Goal: Task Accomplishment & Management: Manage account settings

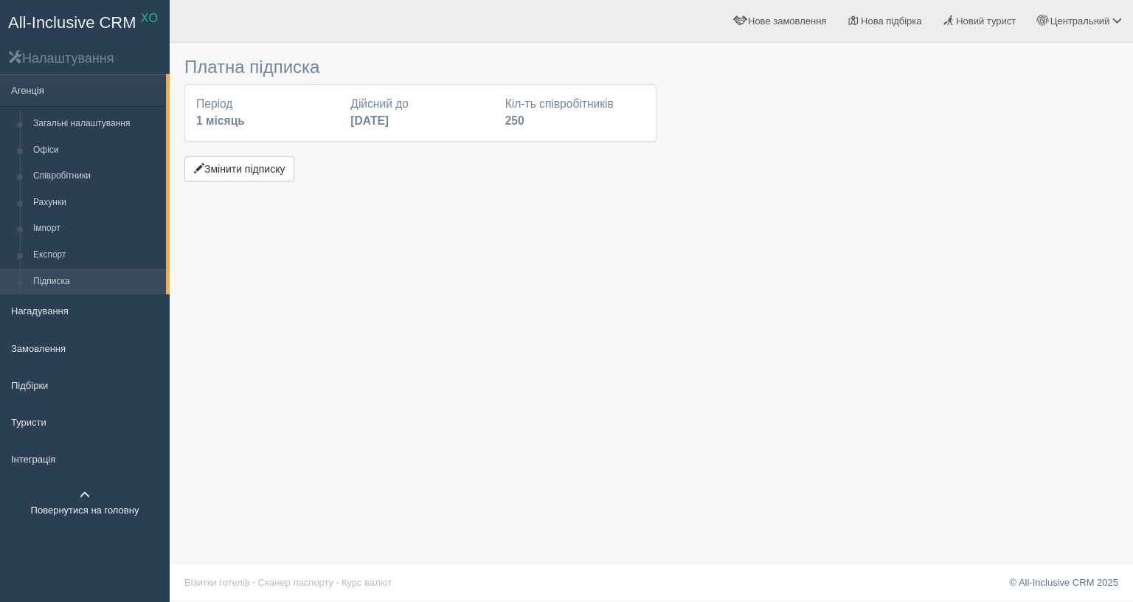
click at [70, 504] on link "Повернутися на головну" at bounding box center [85, 503] width 170 height 46
click at [67, 289] on link "Підписка" at bounding box center [96, 282] width 139 height 27
click at [249, 168] on button "Змінити підписку" at bounding box center [239, 168] width 110 height 25
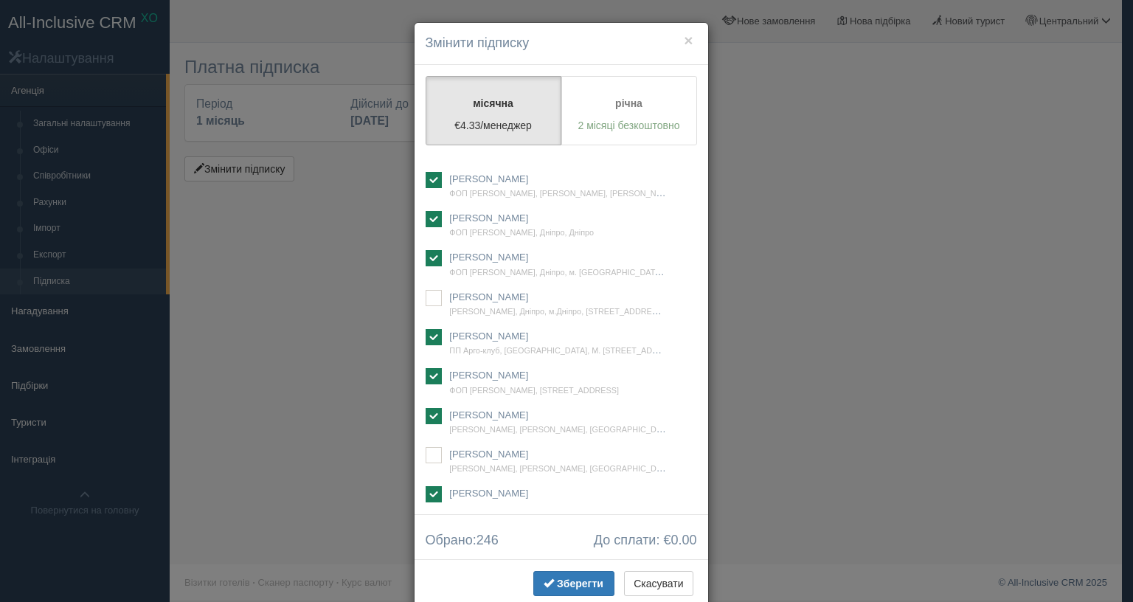
scroll to position [8055, 0]
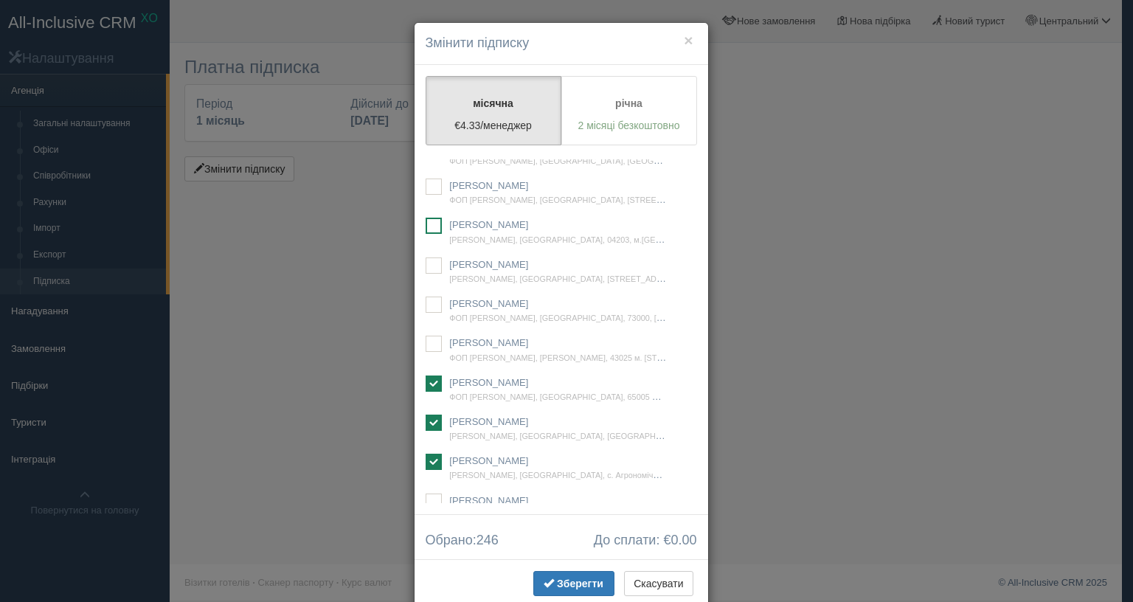
click at [426, 234] on ins at bounding box center [434, 226] width 16 height 16
checkbox input "true"
click at [436, 260] on div "Cлужба Підтримки ТОВ Ікс О Мережа Турагенцій, [STREET_ADDRESS] [PERSON_NAME]" at bounding box center [562, 331] width 272 height 344
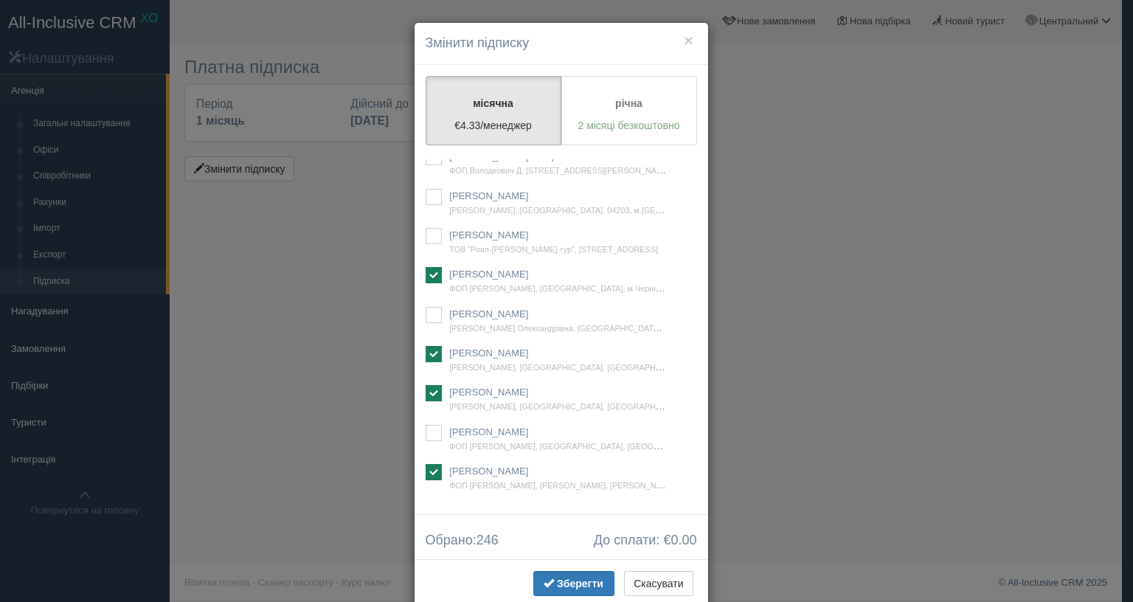
checkbox input "true"
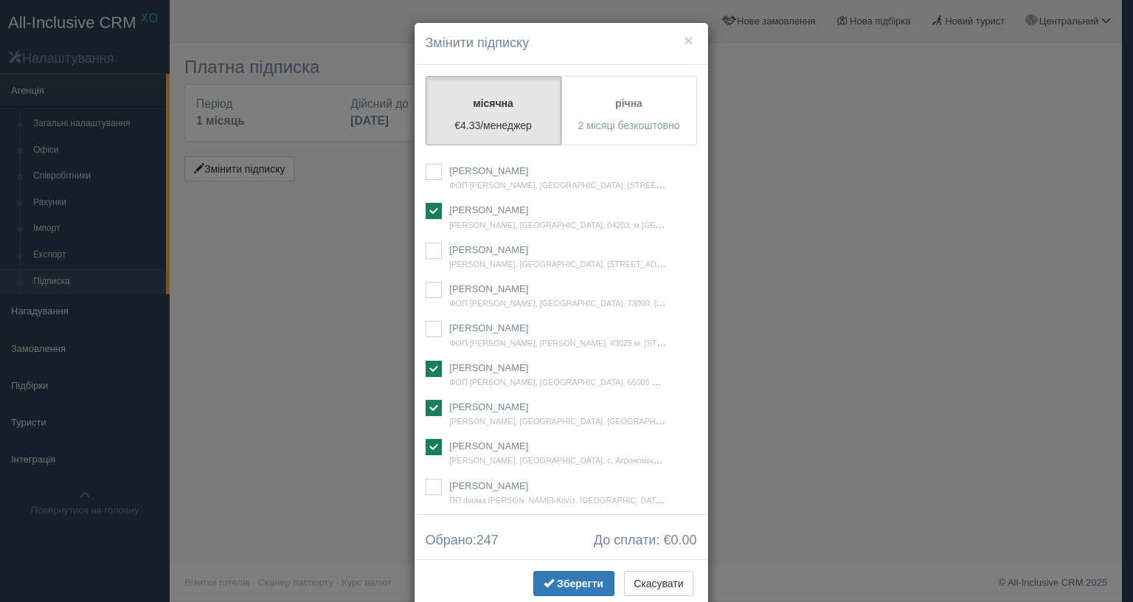
scroll to position [48319, 0]
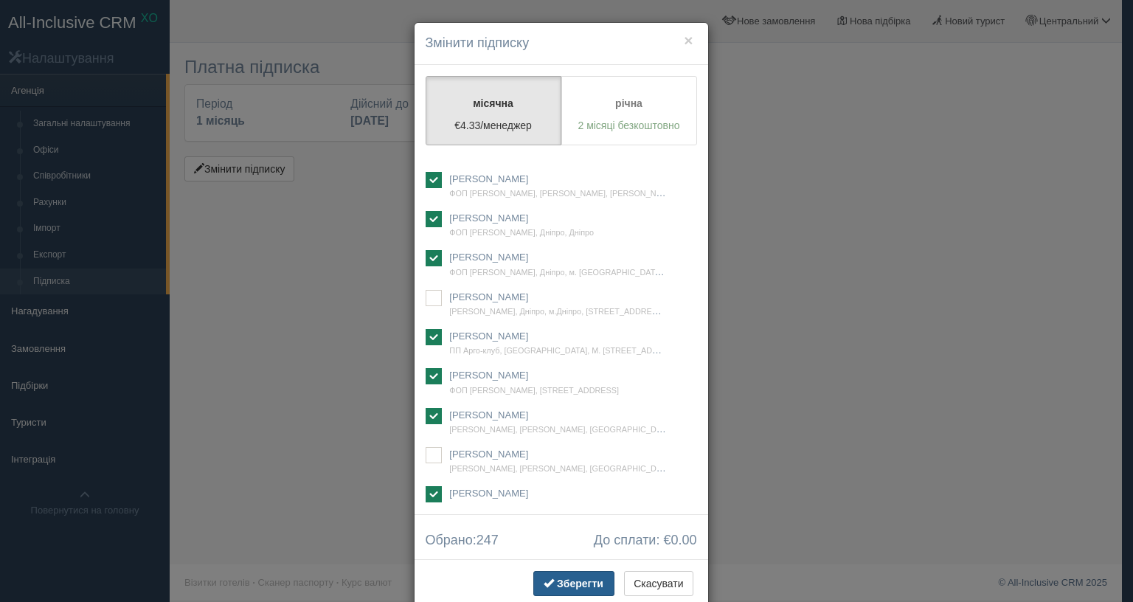
click at [562, 578] on span "Зберегти" at bounding box center [580, 584] width 46 height 12
